Goal: Information Seeking & Learning: Learn about a topic

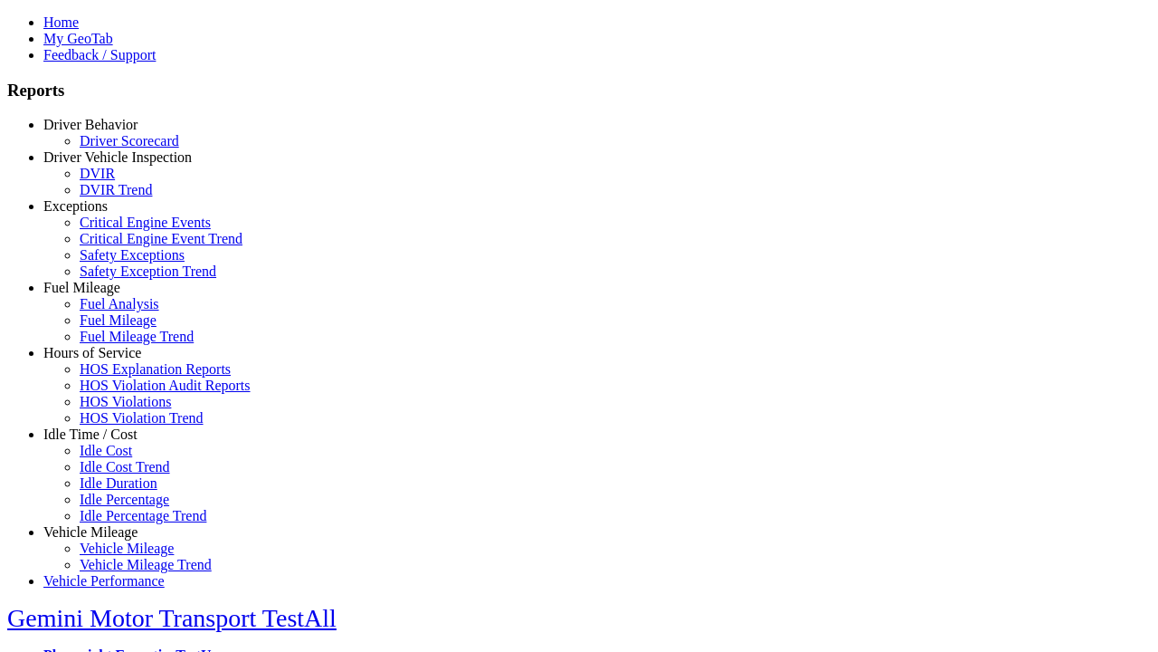
click at [104, 214] on link "Exceptions" at bounding box center [75, 205] width 64 height 15
click at [118, 246] on link "Critical Engine Event Trend" at bounding box center [161, 238] width 163 height 15
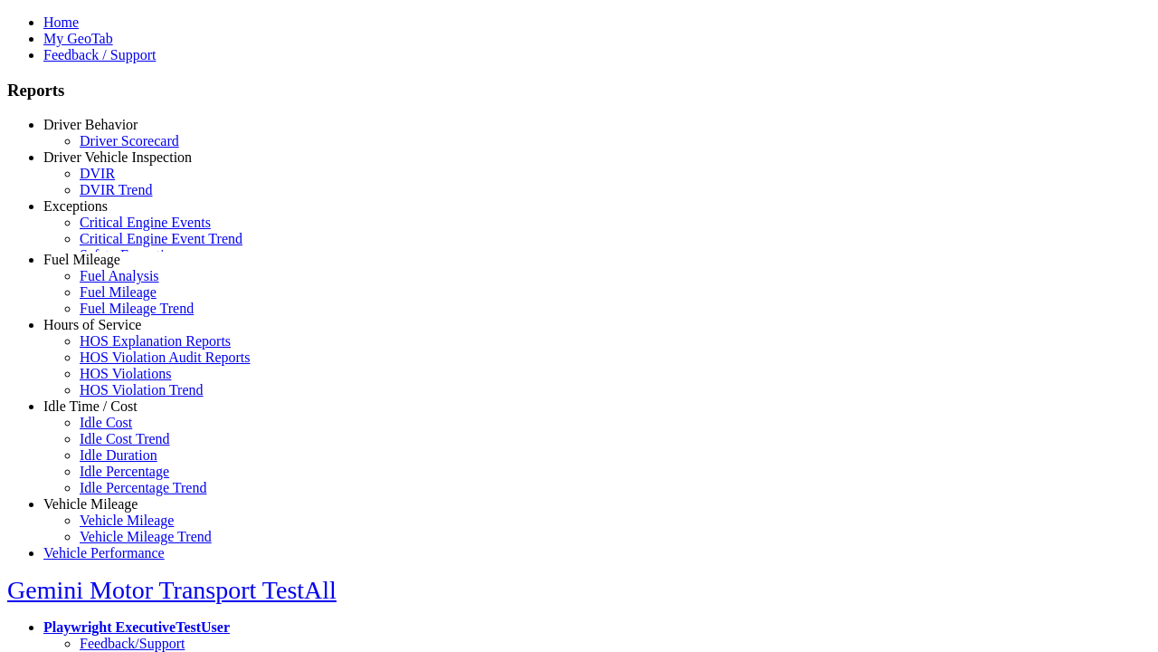
select select "**"
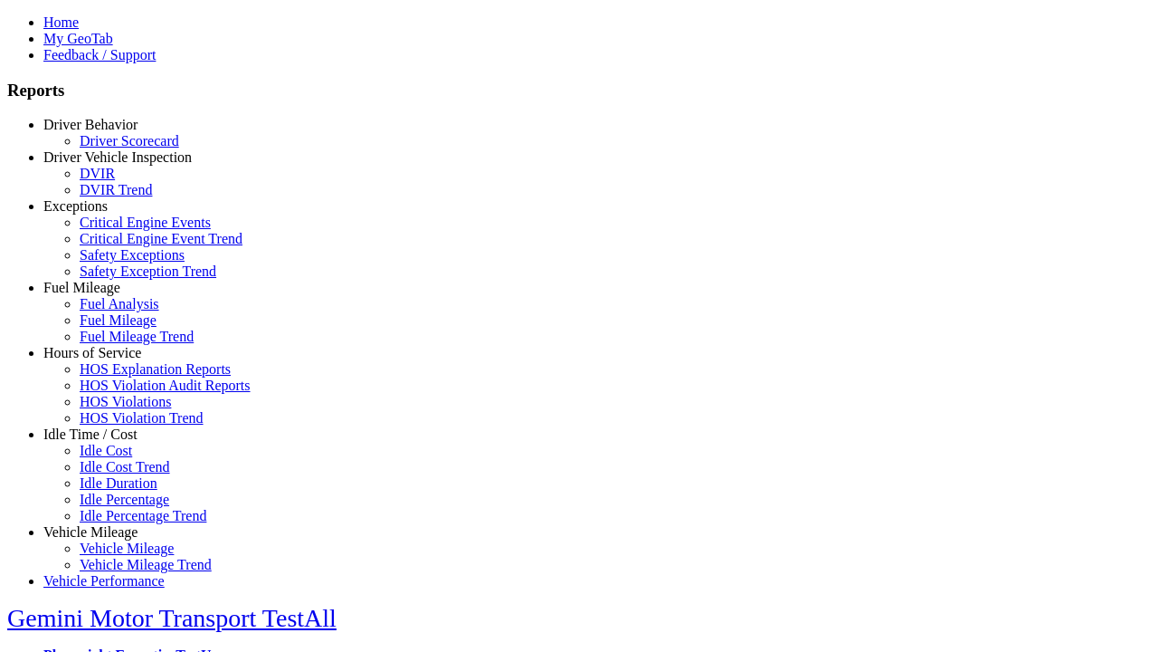
type input "*********"
